Goal: Task Accomplishment & Management: Manage account settings

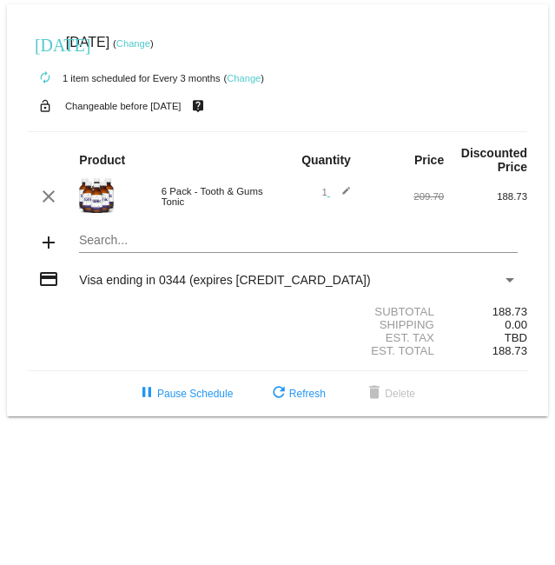
click at [239, 76] on link "Change" at bounding box center [244, 78] width 34 height 10
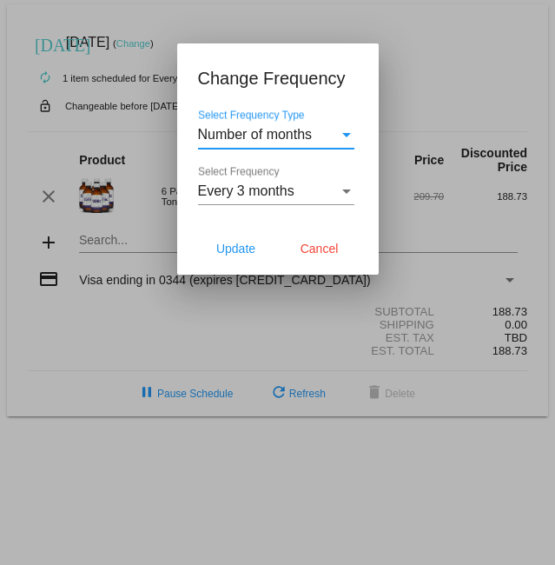
click at [345, 191] on div "Select Frequency" at bounding box center [346, 191] width 9 height 4
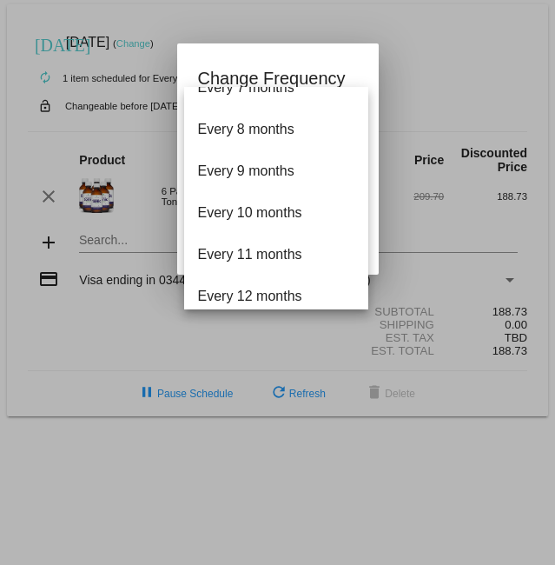
scroll to position [320, 0]
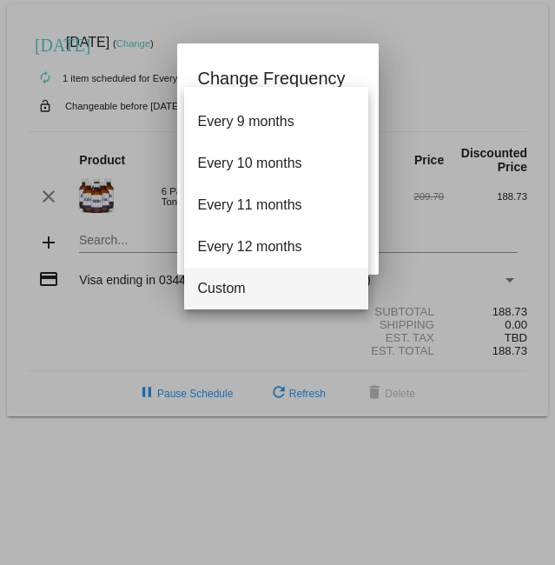
click at [306, 297] on span "Custom" at bounding box center [276, 289] width 156 height 42
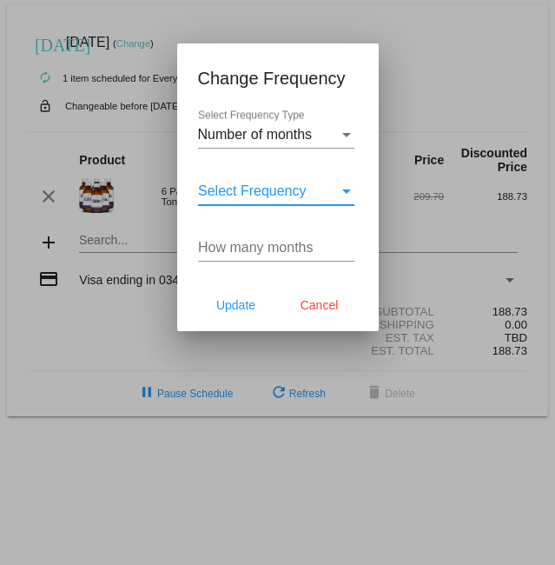
click at [341, 185] on div "Select Frequency" at bounding box center [347, 191] width 16 height 16
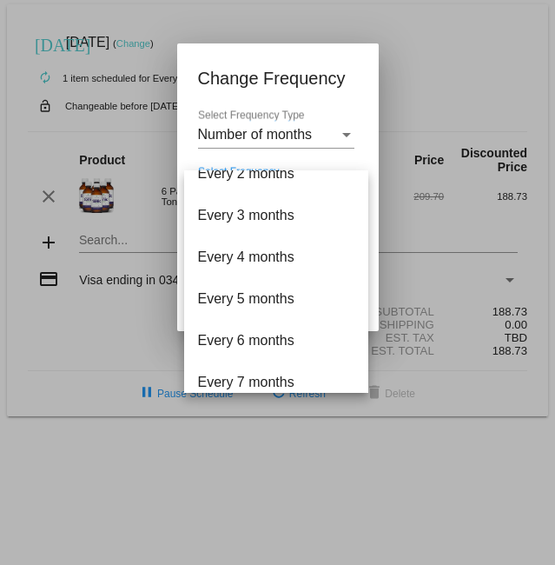
scroll to position [0, 0]
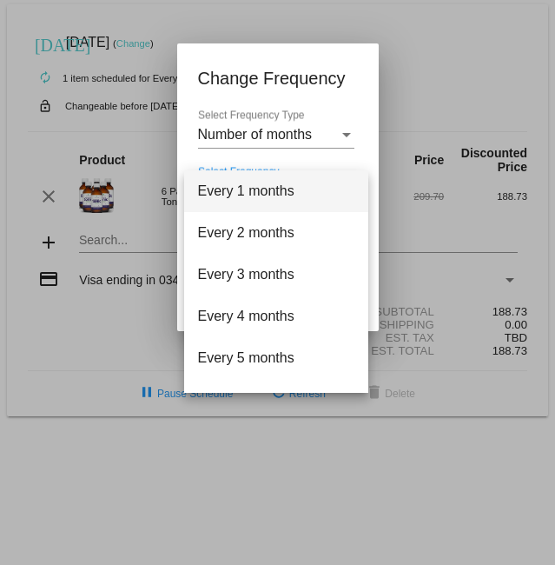
click at [403, 123] on div at bounding box center [277, 282] width 555 height 565
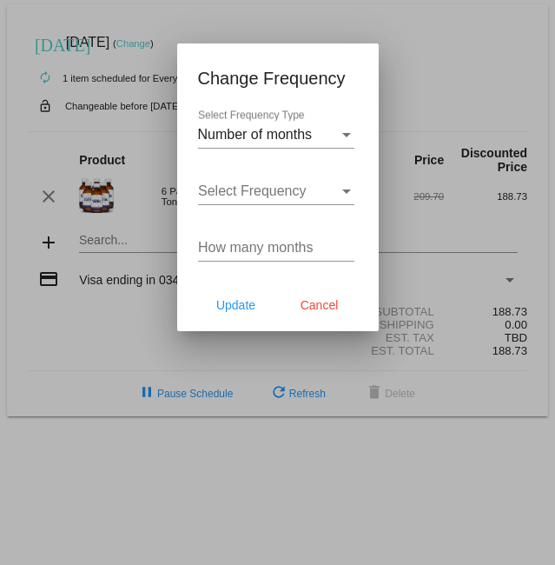
click at [297, 245] on input "How many months" at bounding box center [276, 248] width 156 height 16
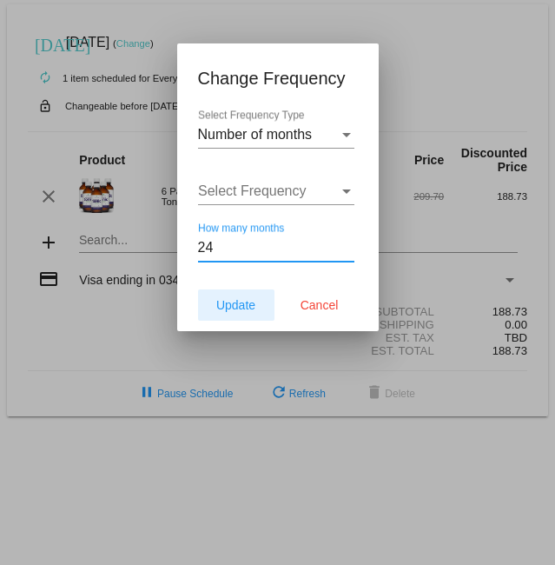
type input "24"
click at [232, 302] on span "Update" at bounding box center [235, 305] width 39 height 14
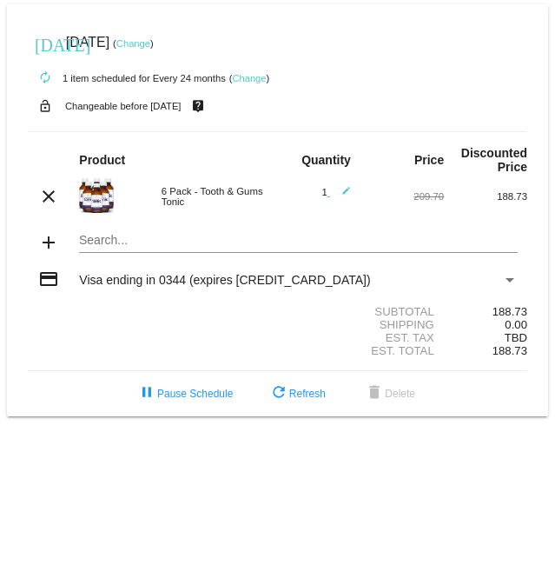
click at [150, 43] on link "Change" at bounding box center [133, 43] width 34 height 10
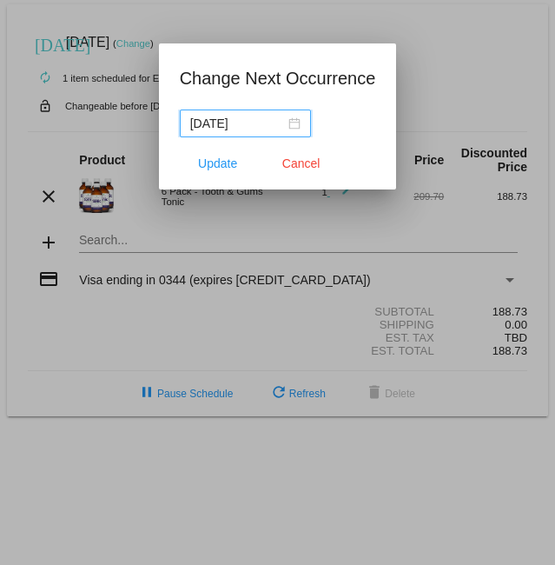
click at [218, 122] on input "[DATE]" at bounding box center [237, 123] width 95 height 19
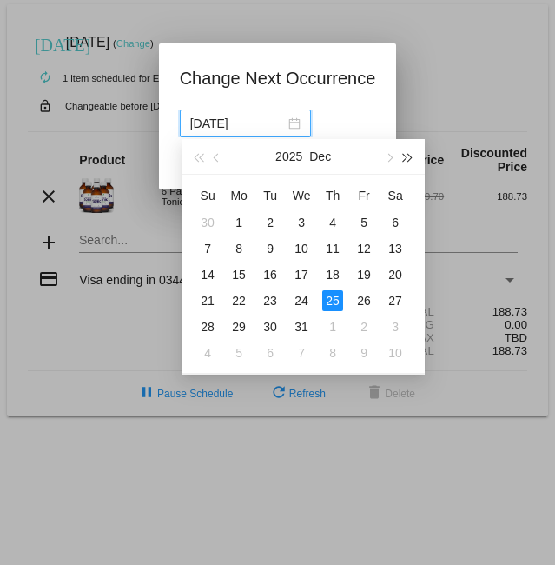
click at [404, 161] on span "button" at bounding box center [408, 158] width 9 height 9
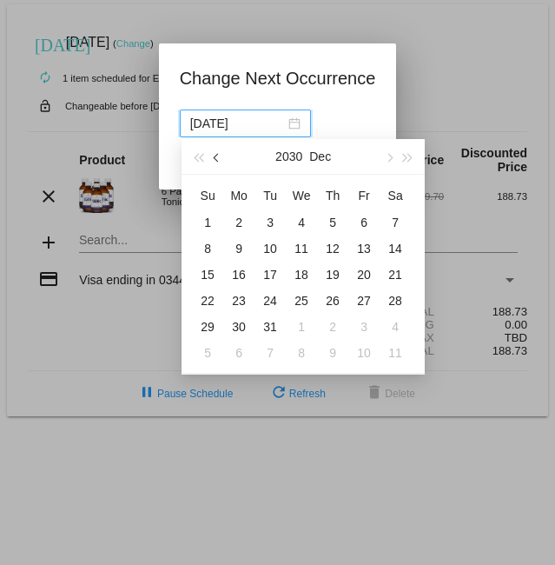
click at [218, 157] on span "button" at bounding box center [218, 158] width 9 height 9
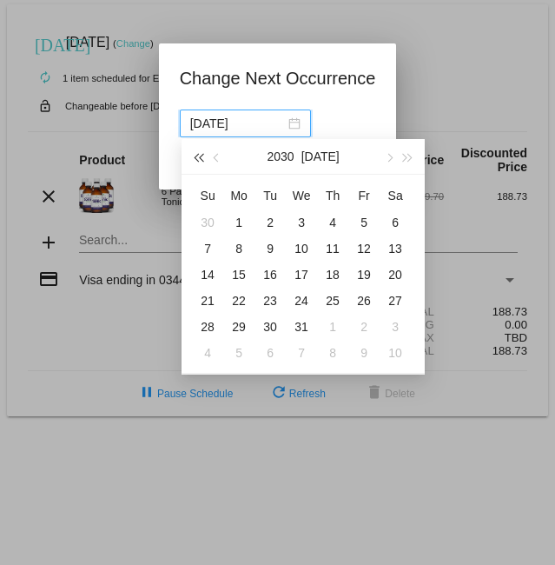
click at [203, 158] on span "button" at bounding box center [198, 158] width 9 height 9
click at [388, 156] on span "button" at bounding box center [389, 158] width 9 height 9
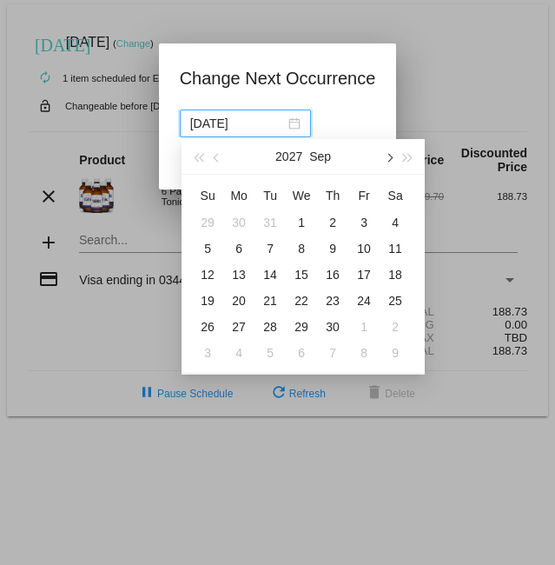
click at [388, 156] on span "button" at bounding box center [389, 158] width 9 height 9
click at [234, 324] on div "25" at bounding box center [239, 326] width 21 height 21
type input "[DATE]"
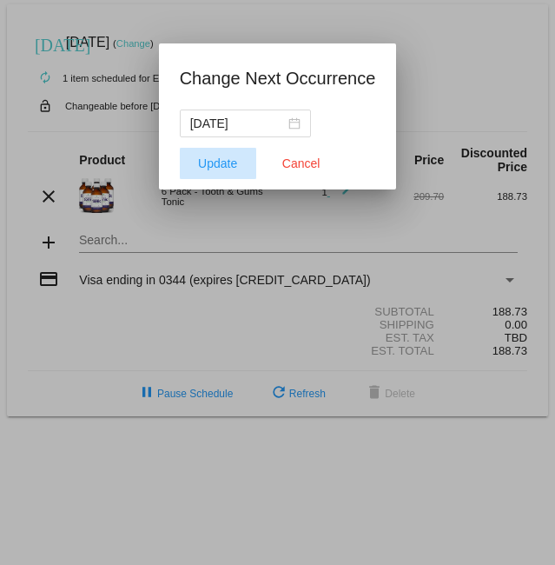
click at [226, 163] on span "Update" at bounding box center [217, 163] width 39 height 14
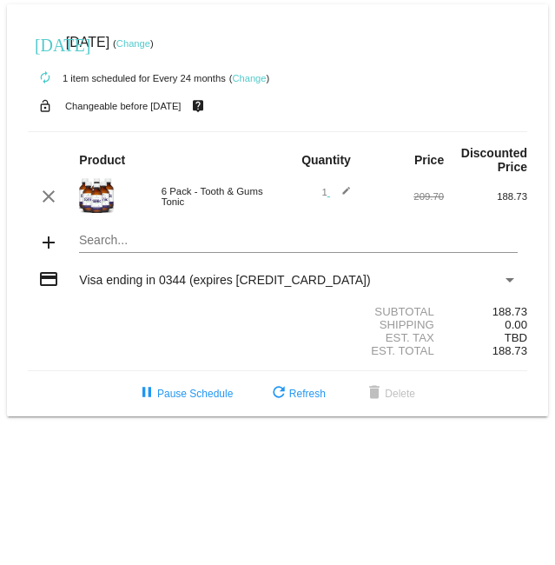
click at [150, 43] on link "Change" at bounding box center [133, 43] width 34 height 10
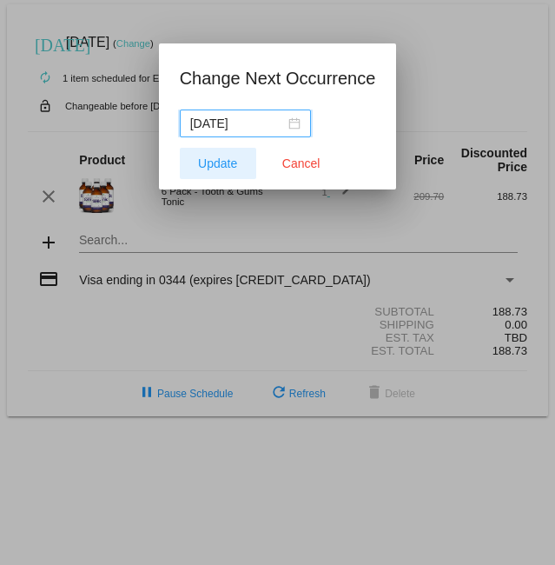
click at [216, 165] on span "Update" at bounding box center [217, 163] width 39 height 14
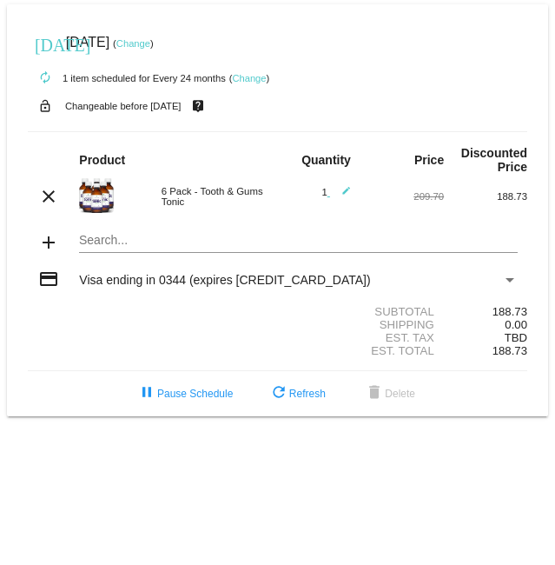
click at [150, 43] on link "Change" at bounding box center [133, 43] width 34 height 10
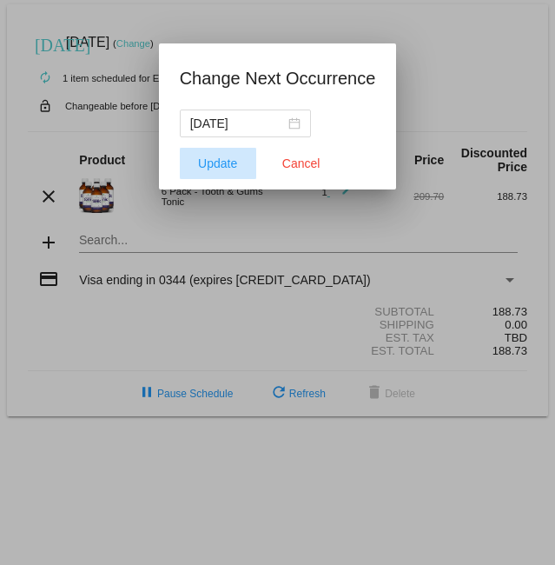
click at [202, 156] on span "Update" at bounding box center [217, 163] width 39 height 14
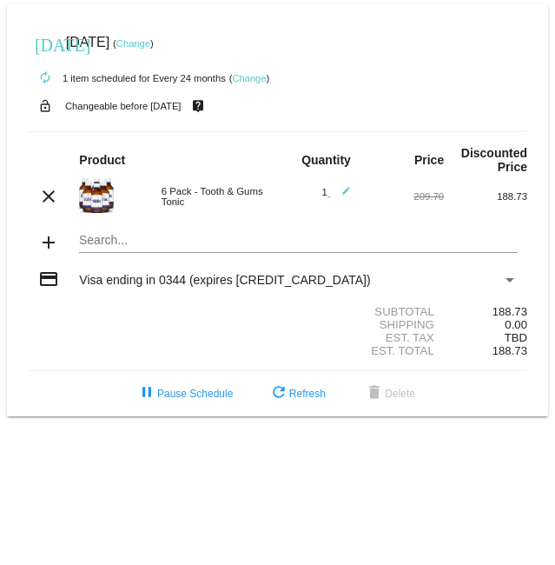
click at [150, 45] on link "Change" at bounding box center [133, 43] width 34 height 10
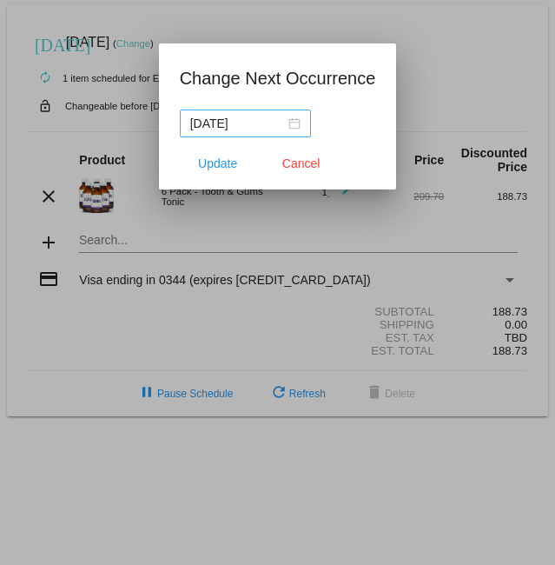
click at [299, 121] on div "2027-10-24" at bounding box center [245, 123] width 110 height 19
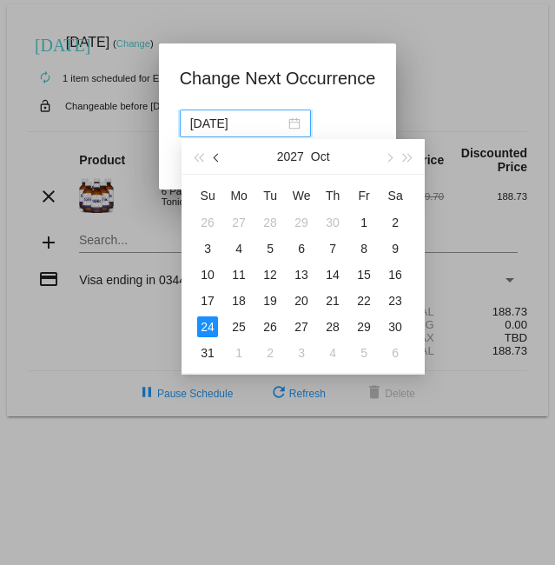
click at [215, 153] on button "button" at bounding box center [218, 156] width 19 height 35
click at [216, 153] on button "button" at bounding box center [218, 156] width 19 height 35
click at [217, 153] on button "button" at bounding box center [218, 156] width 19 height 35
click at [218, 153] on button "button" at bounding box center [218, 156] width 19 height 35
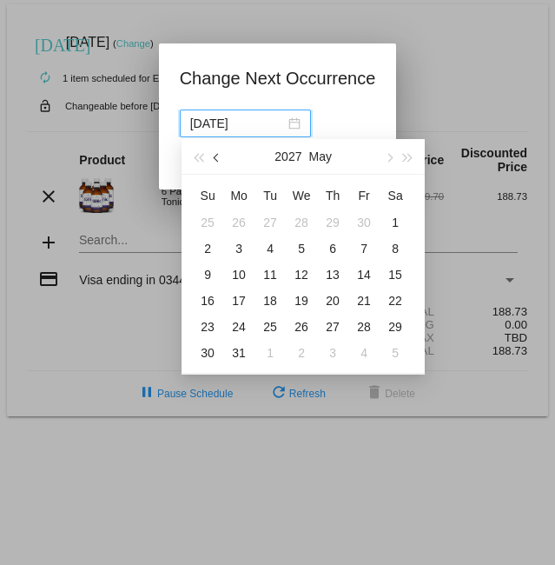
click at [218, 153] on button "button" at bounding box center [218, 156] width 19 height 35
click at [200, 157] on span "button" at bounding box center [198, 158] width 9 height 9
click at [199, 157] on span "button" at bounding box center [198, 158] width 9 height 9
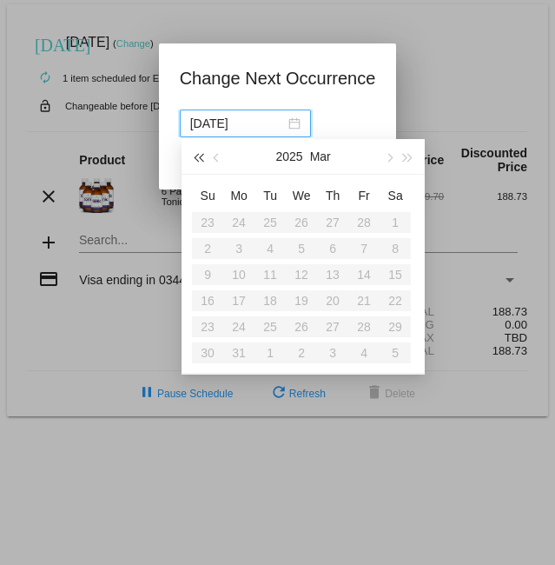
click at [199, 157] on span "button" at bounding box center [198, 158] width 9 height 9
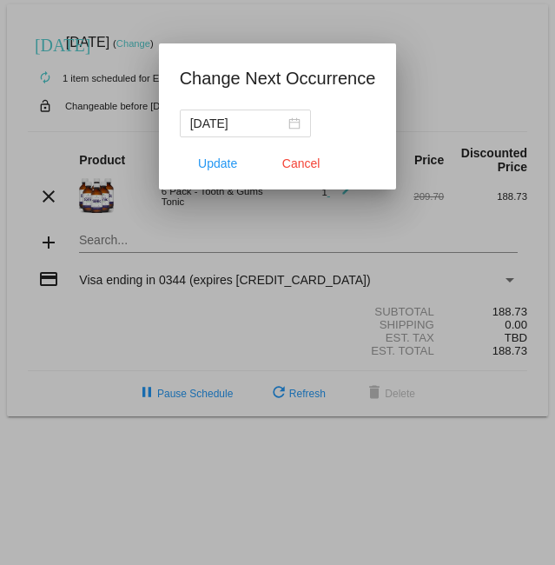
click at [386, 41] on div at bounding box center [277, 282] width 555 height 565
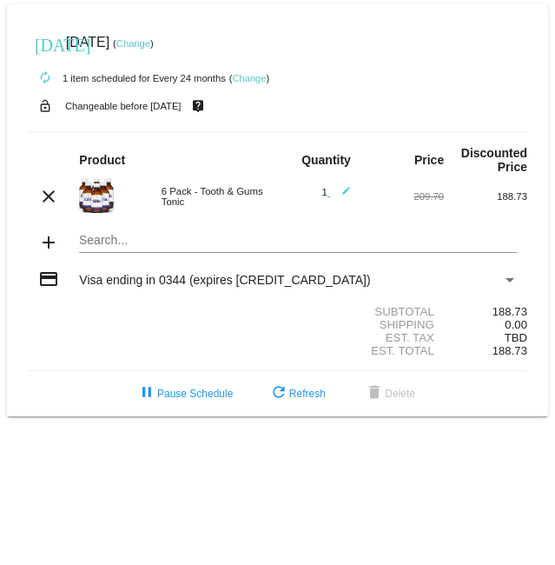
click at [245, 79] on link "Change" at bounding box center [249, 78] width 34 height 10
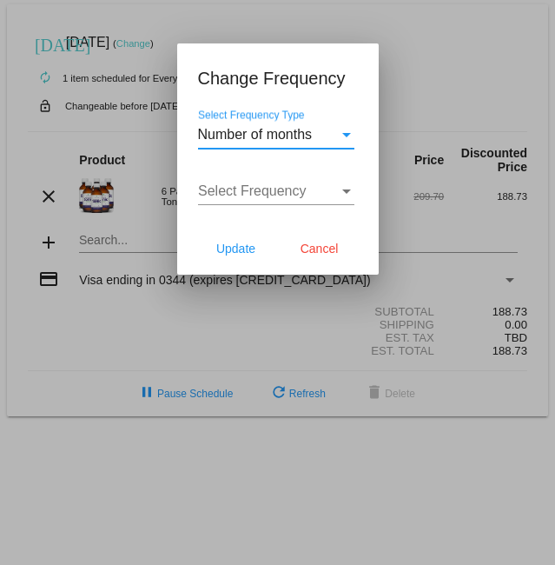
click at [339, 136] on div "Select Frequency Type" at bounding box center [347, 135] width 16 height 16
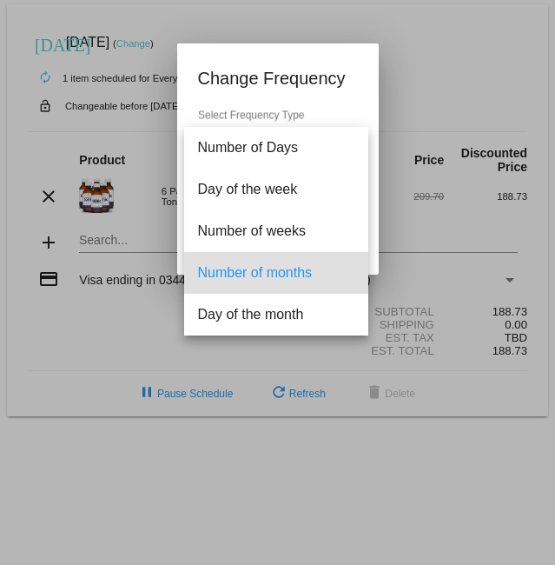
click at [456, 75] on div at bounding box center [277, 282] width 555 height 565
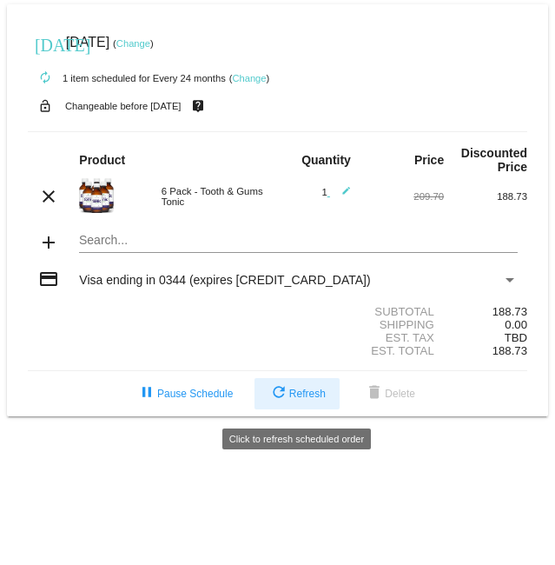
click at [304, 391] on button "refresh Refresh" at bounding box center [297, 393] width 85 height 31
